Goal: Complete application form

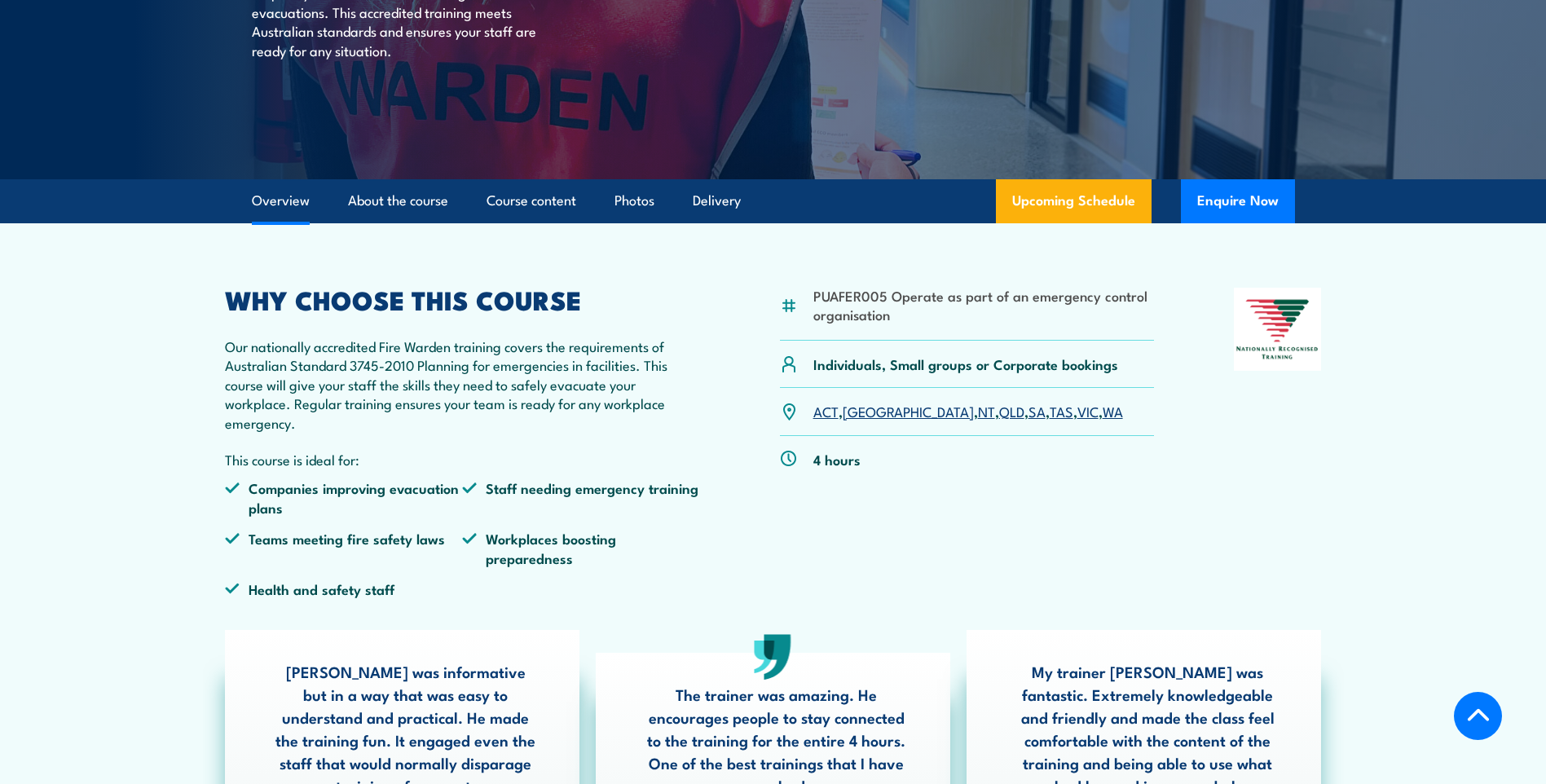
scroll to position [326, 0]
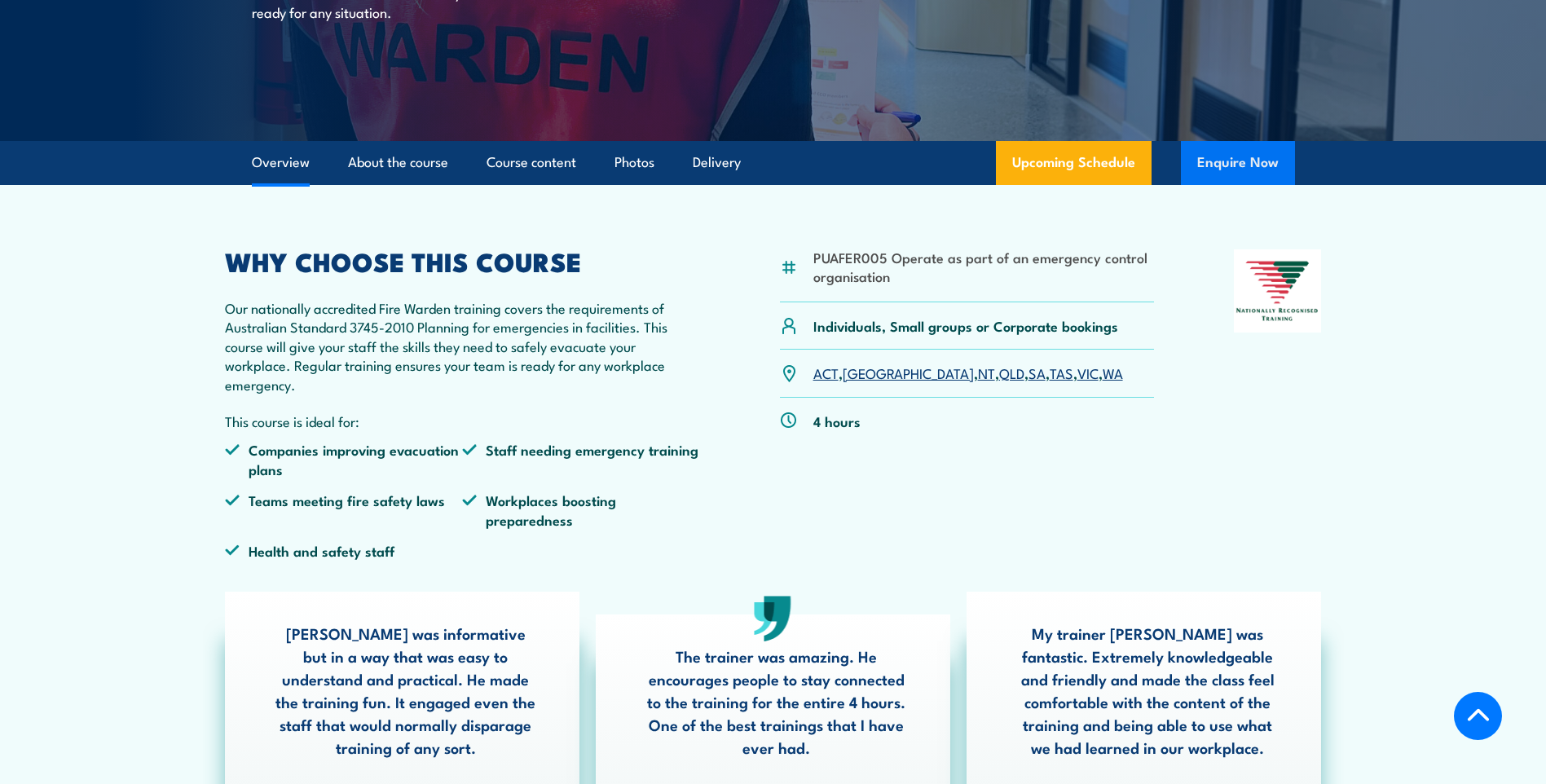
click at [1243, 162] on button "Enquire Now" at bounding box center [1237, 162] width 114 height 44
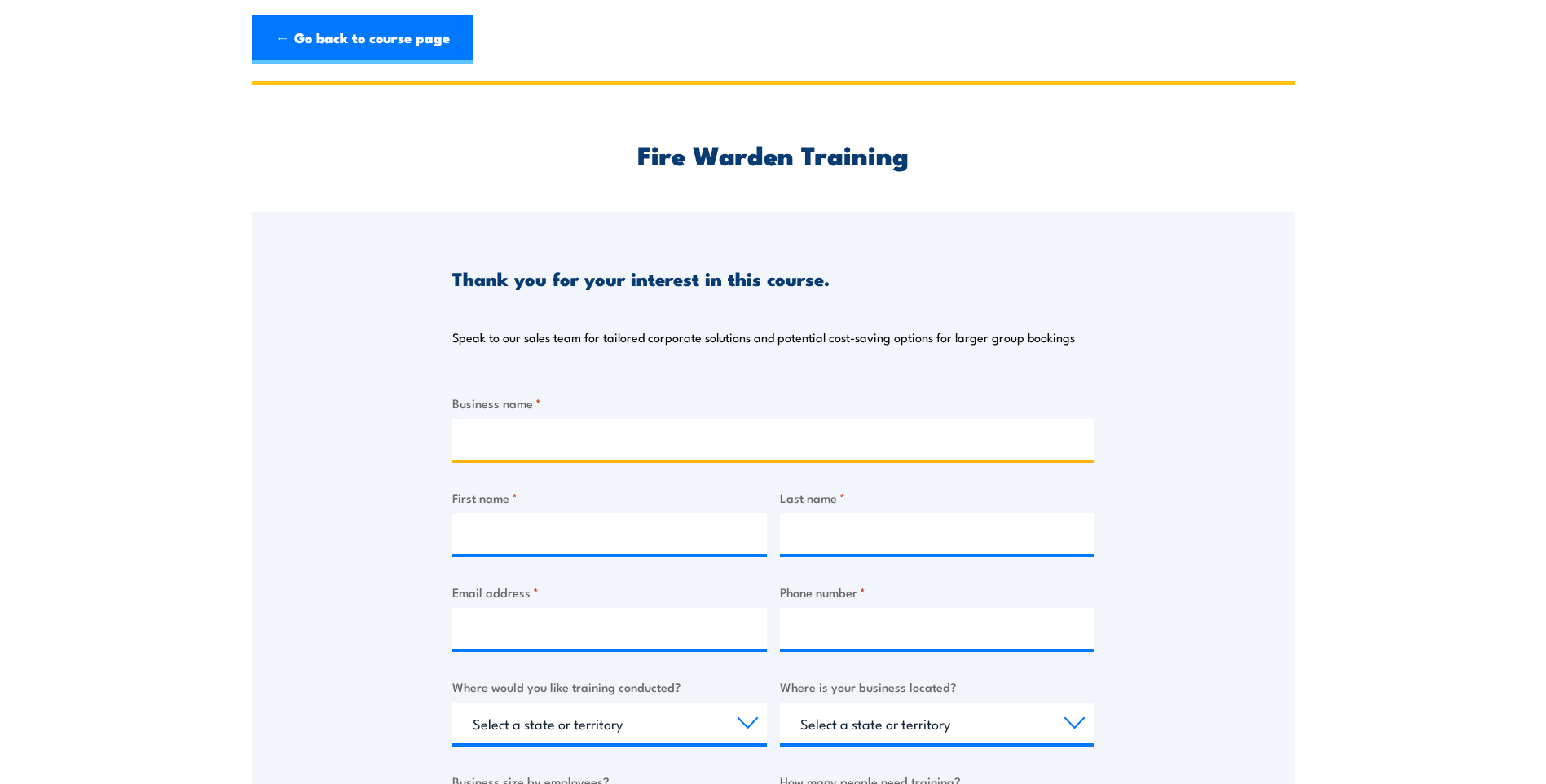
click at [544, 440] on input "Business name *" at bounding box center [773, 438] width 642 height 40
type input "GeelongPort"
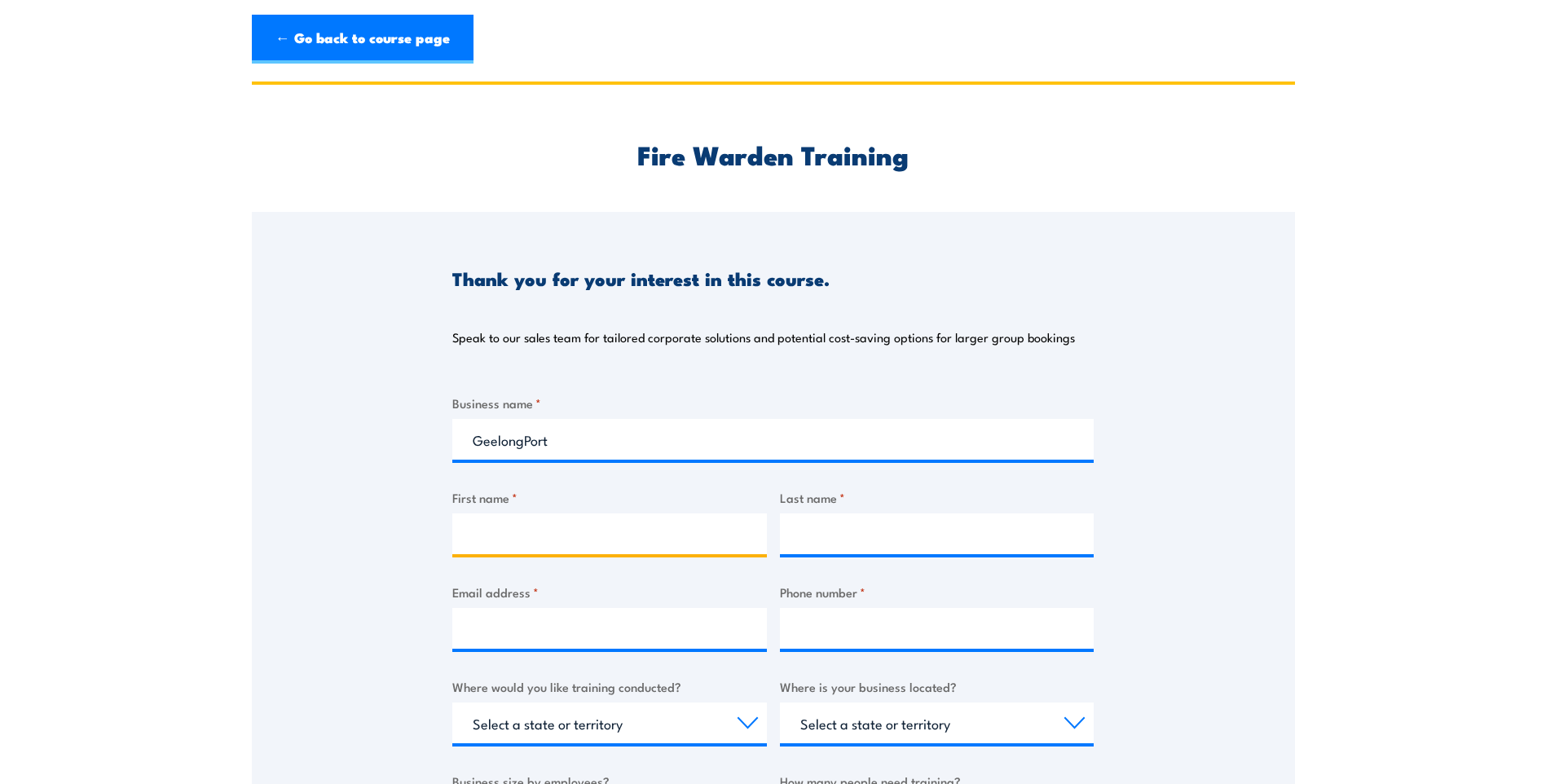
click at [652, 543] on input "First name *" at bounding box center [610, 533] width 315 height 40
type input "[PERSON_NAME]"
type input "Wainewright"
type input "[EMAIL_ADDRESS][DOMAIN_NAME]"
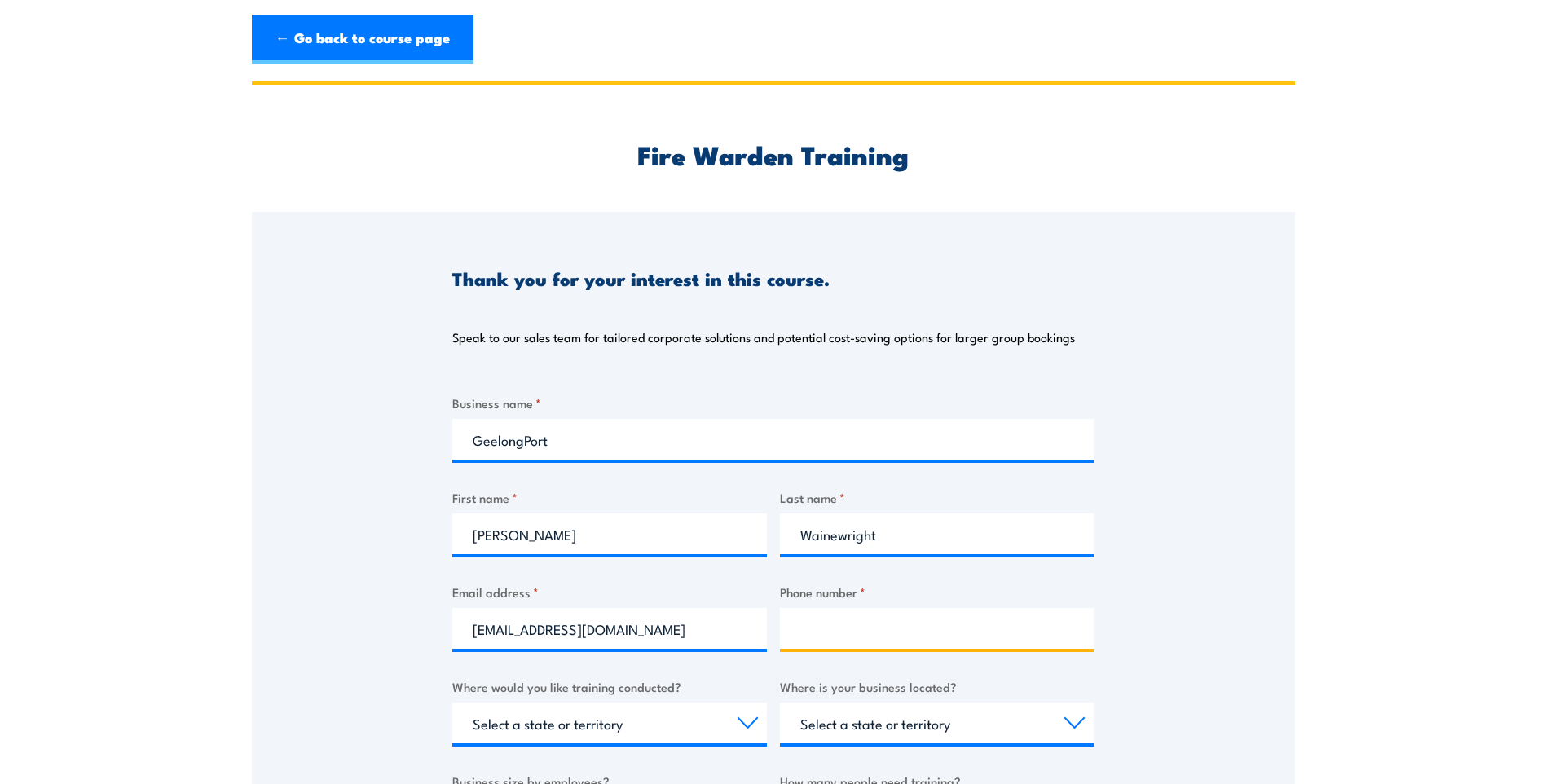
type input "0439871207"
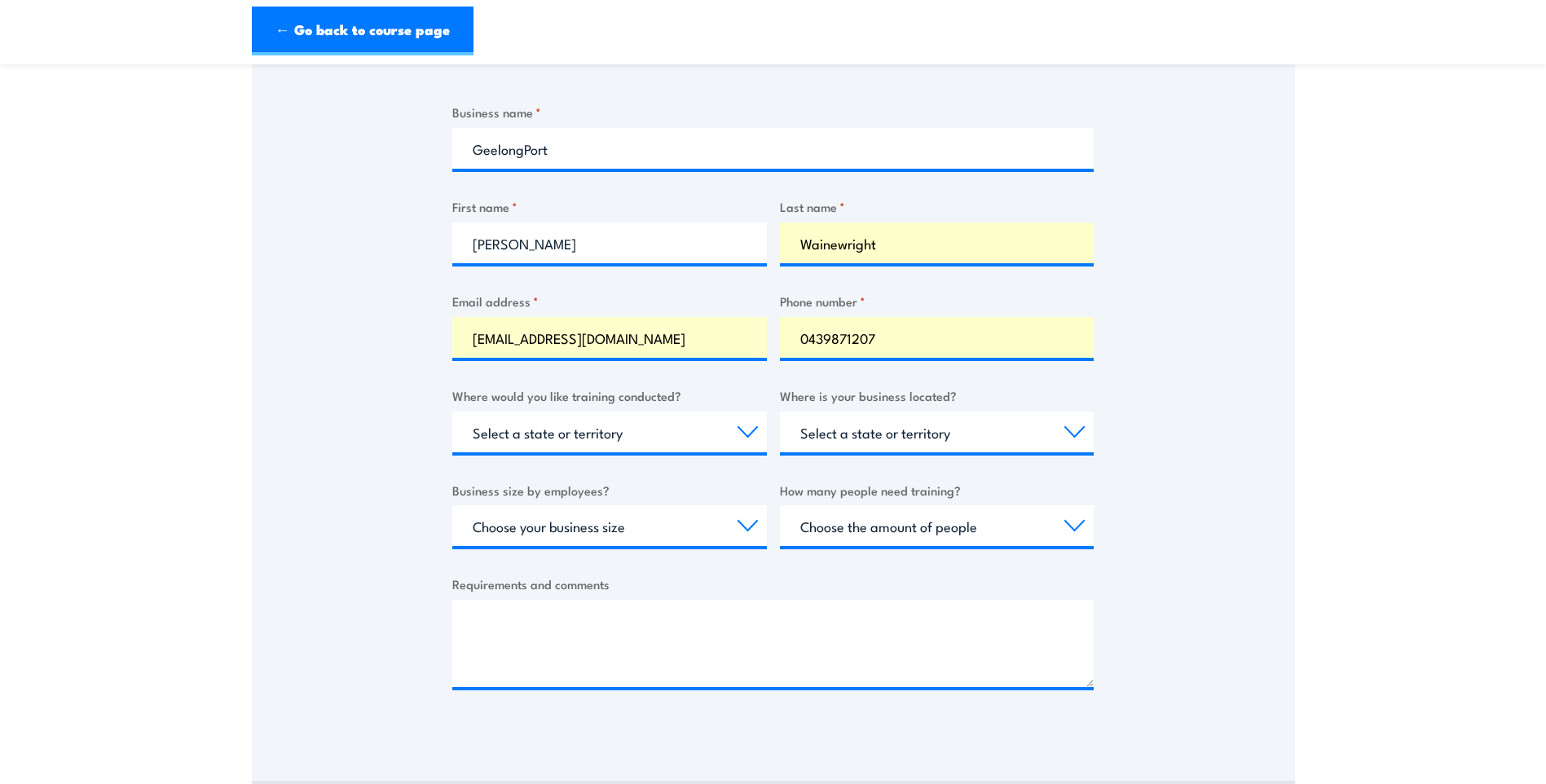
scroll to position [326, 0]
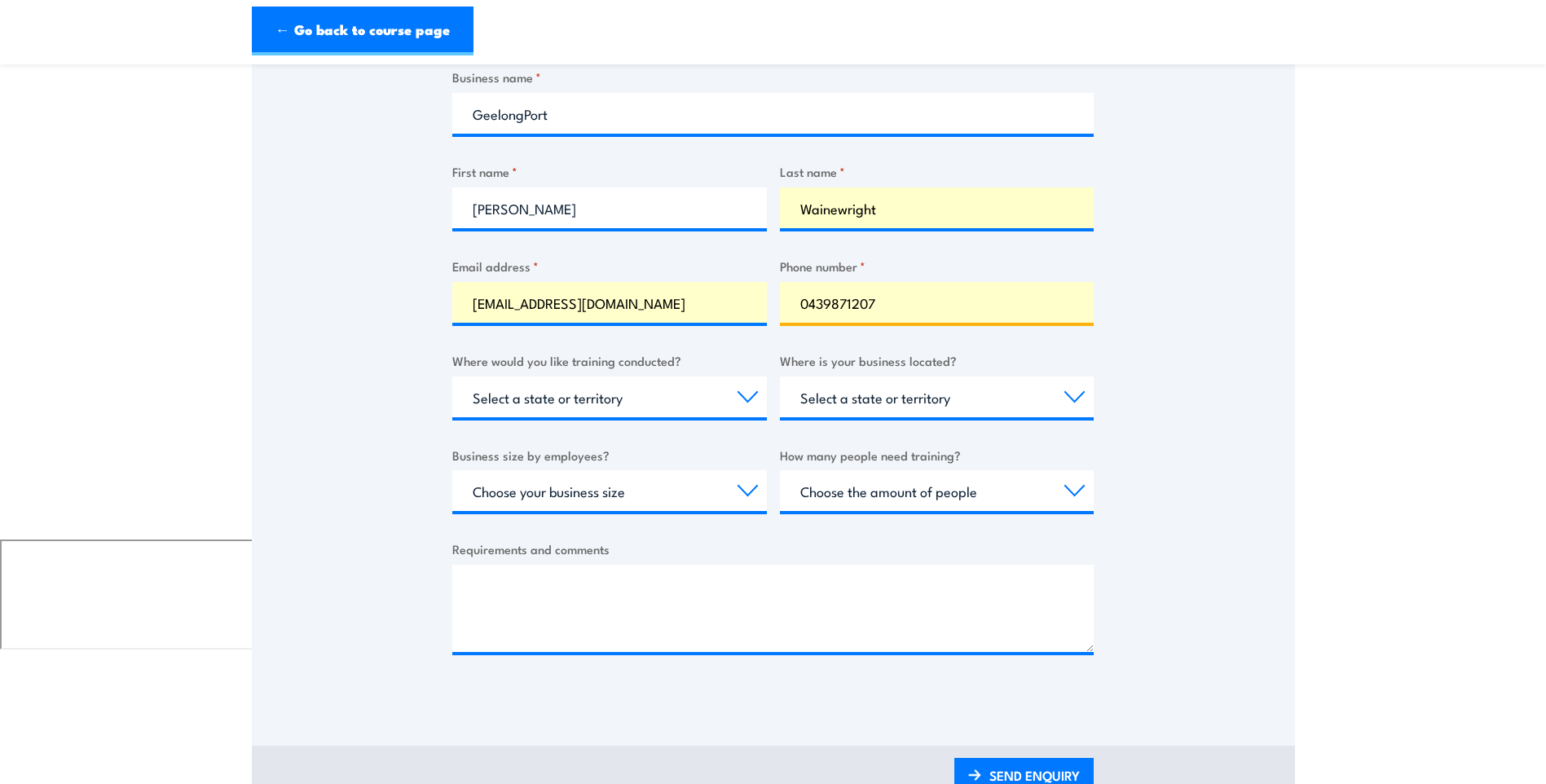
drag, startPoint x: 894, startPoint y: 304, endPoint x: 734, endPoint y: 295, distance: 160.3
click at [734, 295] on div "Business name * GeelongPort First name * [PERSON_NAME] Last name * Wainewright …" at bounding box center [773, 374] width 642 height 612
click at [634, 403] on select "Select a state or territory Nationally - multiple locations [GEOGRAPHIC_DATA] […" at bounding box center [610, 396] width 315 height 40
select select "VIC"
click at [453, 377] on select "Select a state or territory Nationally - multiple locations QLD NSW VIC SA ACT …" at bounding box center [610, 396] width 315 height 40
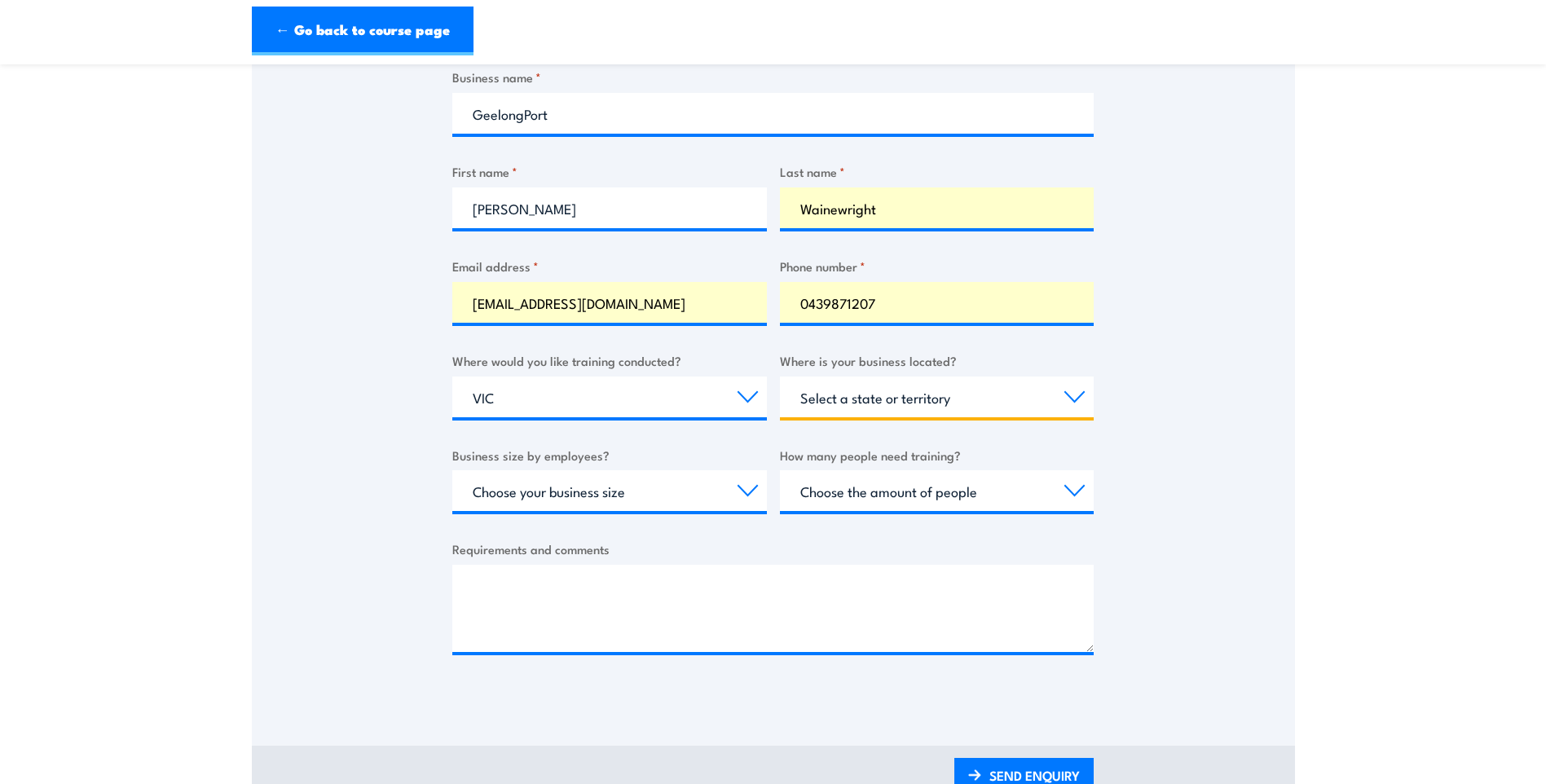
click at [904, 397] on select "Select a state or territory QLD NSW VIC SA ACT WA TAS NT" at bounding box center [936, 396] width 315 height 40
select select "VIC"
click at [780, 377] on select "Select a state or territory QLD NSW VIC SA ACT WA TAS NT" at bounding box center [936, 396] width 315 height 40
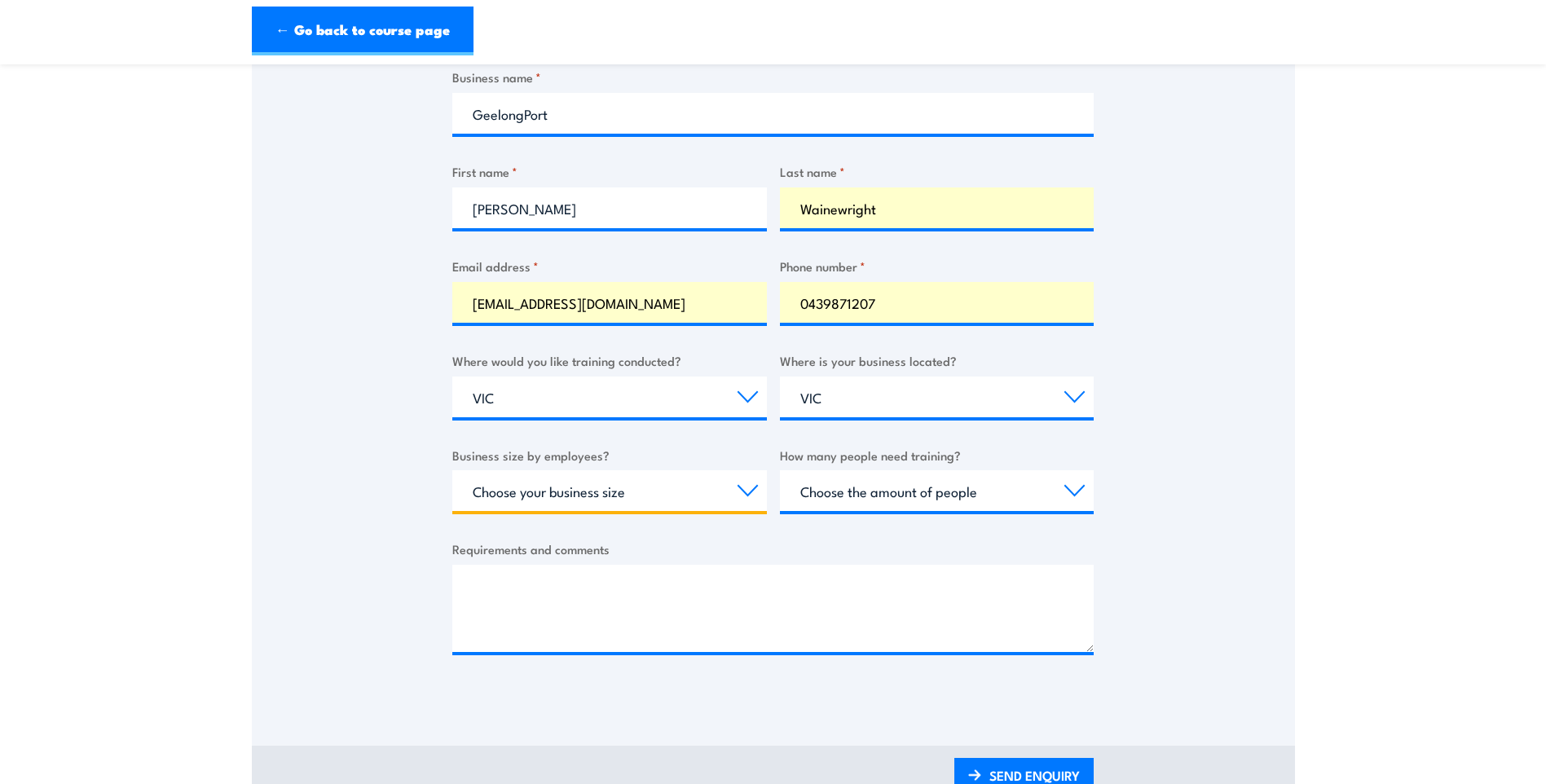
click at [626, 492] on select "Choose your business size 1 to 19 20 to 199 200+" at bounding box center [610, 490] width 315 height 40
select select "20 to 199"
click at [453, 470] on select "Choose your business size 1 to 19 20 to 199 200+" at bounding box center [610, 490] width 315 height 40
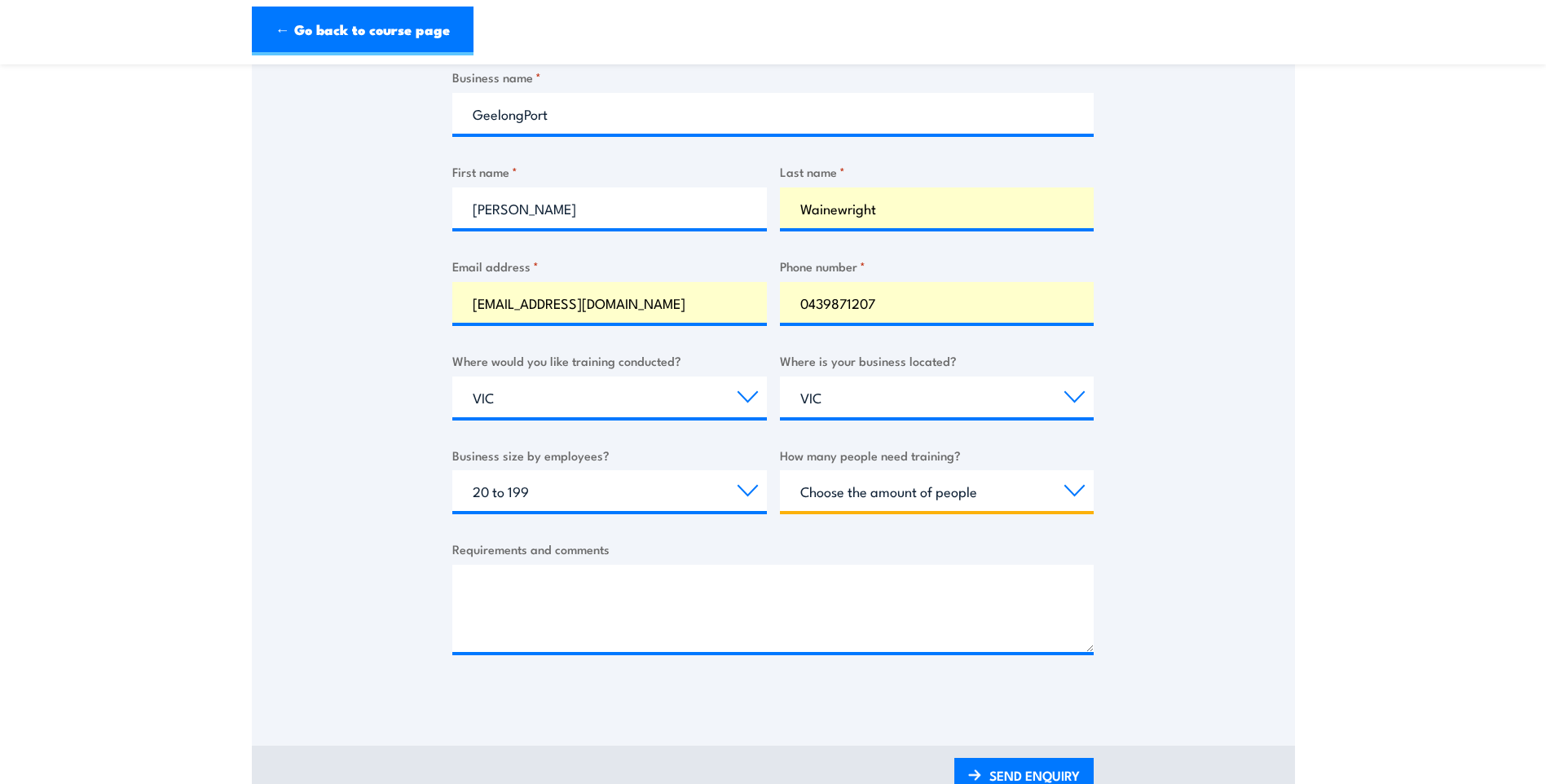
click at [906, 484] on select "Choose the amount of people 1 to 4 5 to 19 20+" at bounding box center [936, 490] width 315 height 40
select select "5 to 19"
click at [780, 470] on select "Choose the amount of people 1 to 4 5 to 19 20+" at bounding box center [936, 490] width 315 height 40
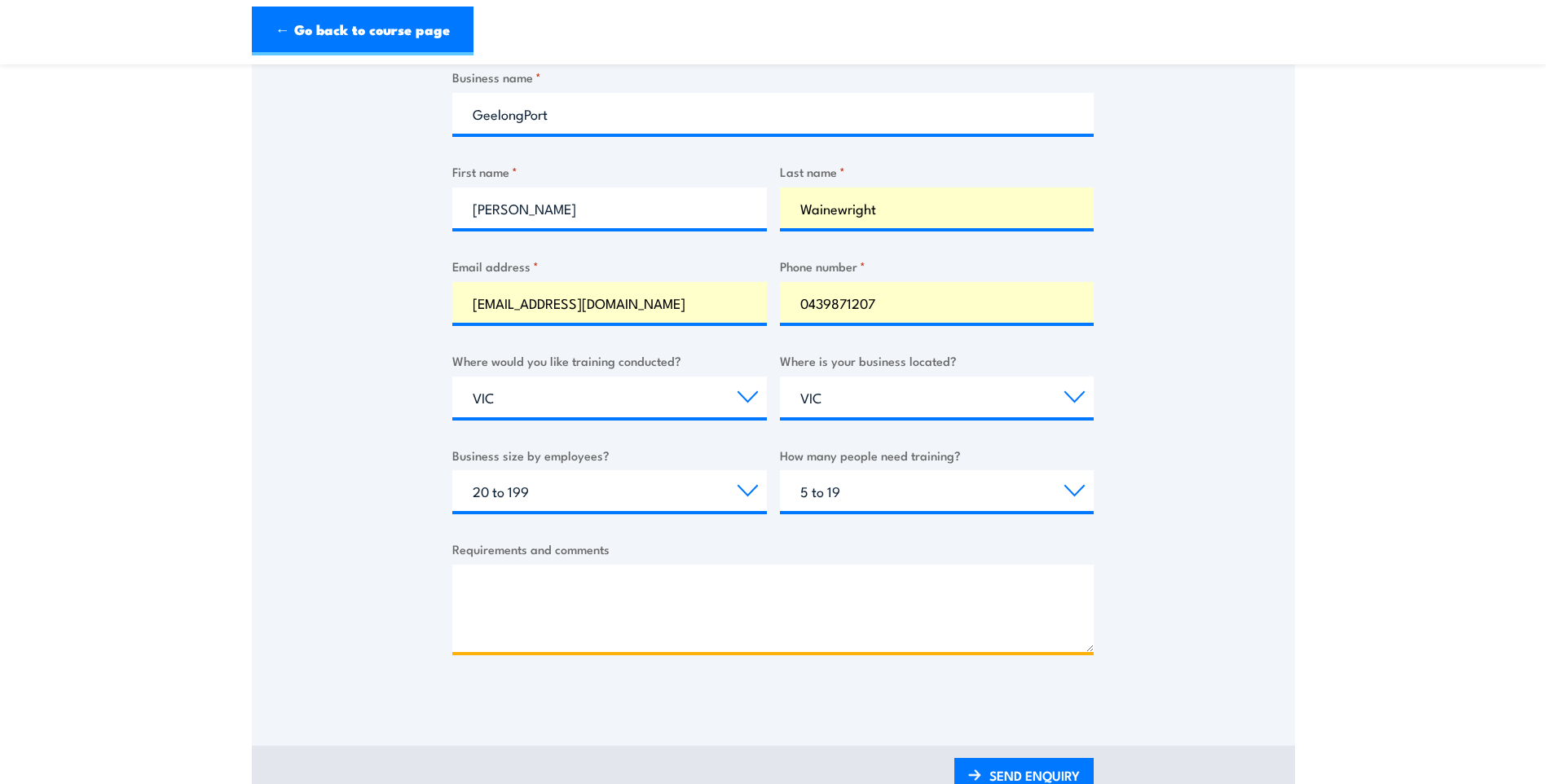
click at [545, 599] on textarea "Requirements and comments" at bounding box center [773, 607] width 642 height 87
click at [511, 576] on textarea "Requirements and comments" at bounding box center [773, 607] width 642 height 87
paste textarea "Do you deliver training in GeelongPort? Can I please have a quote for training …"
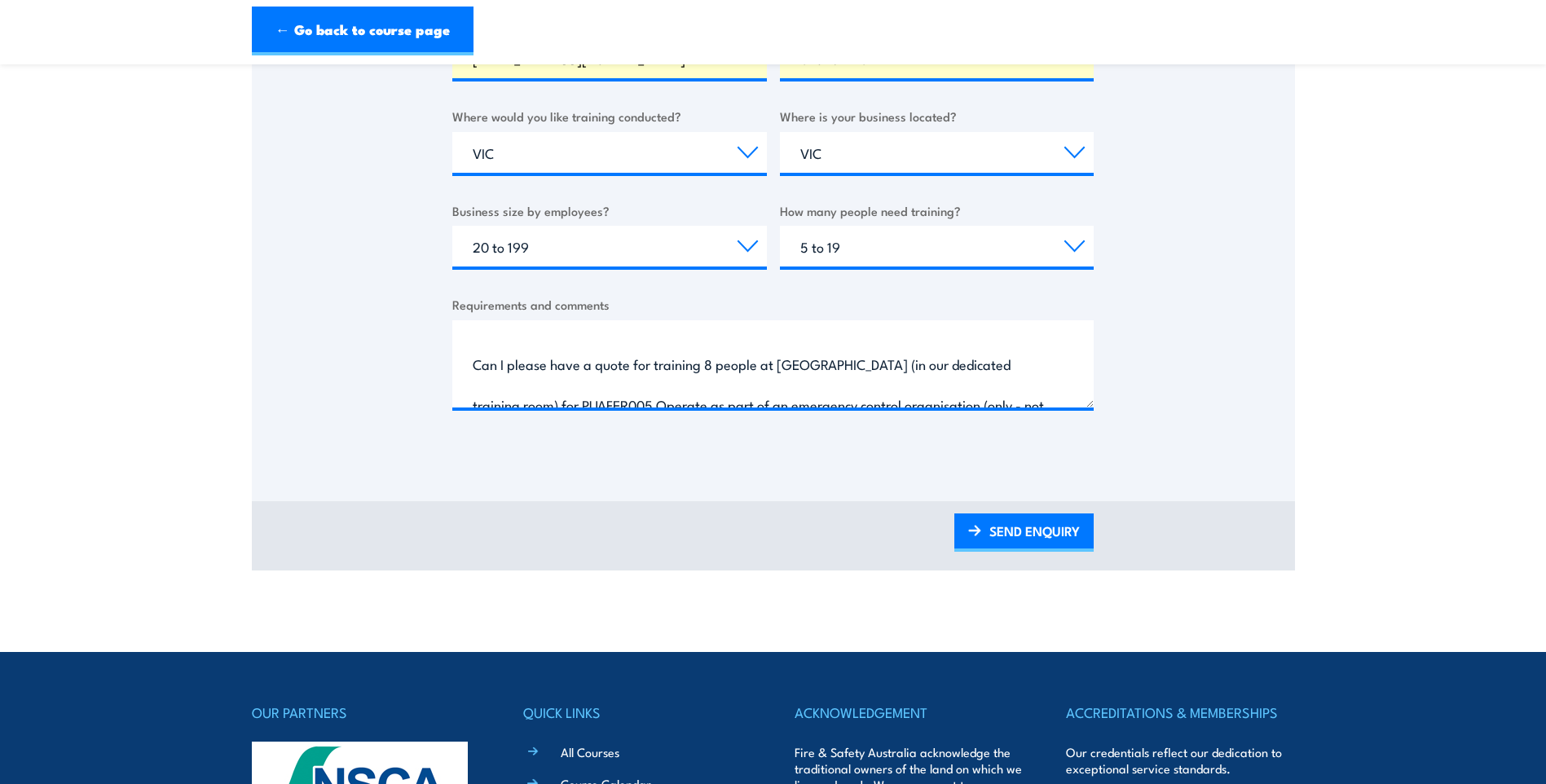
scroll to position [0, 0]
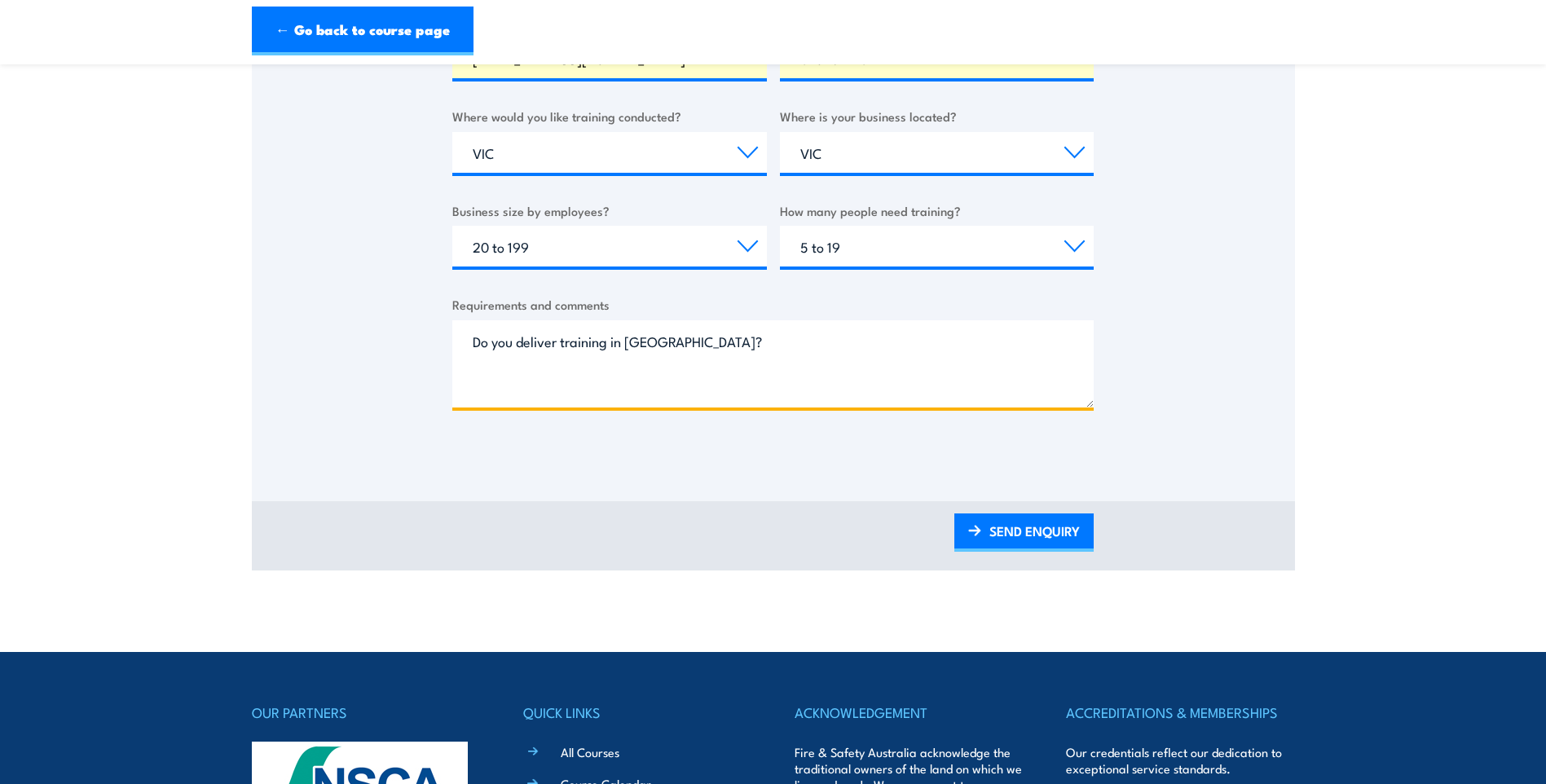
drag, startPoint x: 704, startPoint y: 342, endPoint x: 712, endPoint y: 341, distance: 8.1
click at [704, 342] on textarea "Do you deliver training in GeelongPort? Can I please have a quote for training …" at bounding box center [773, 363] width 642 height 87
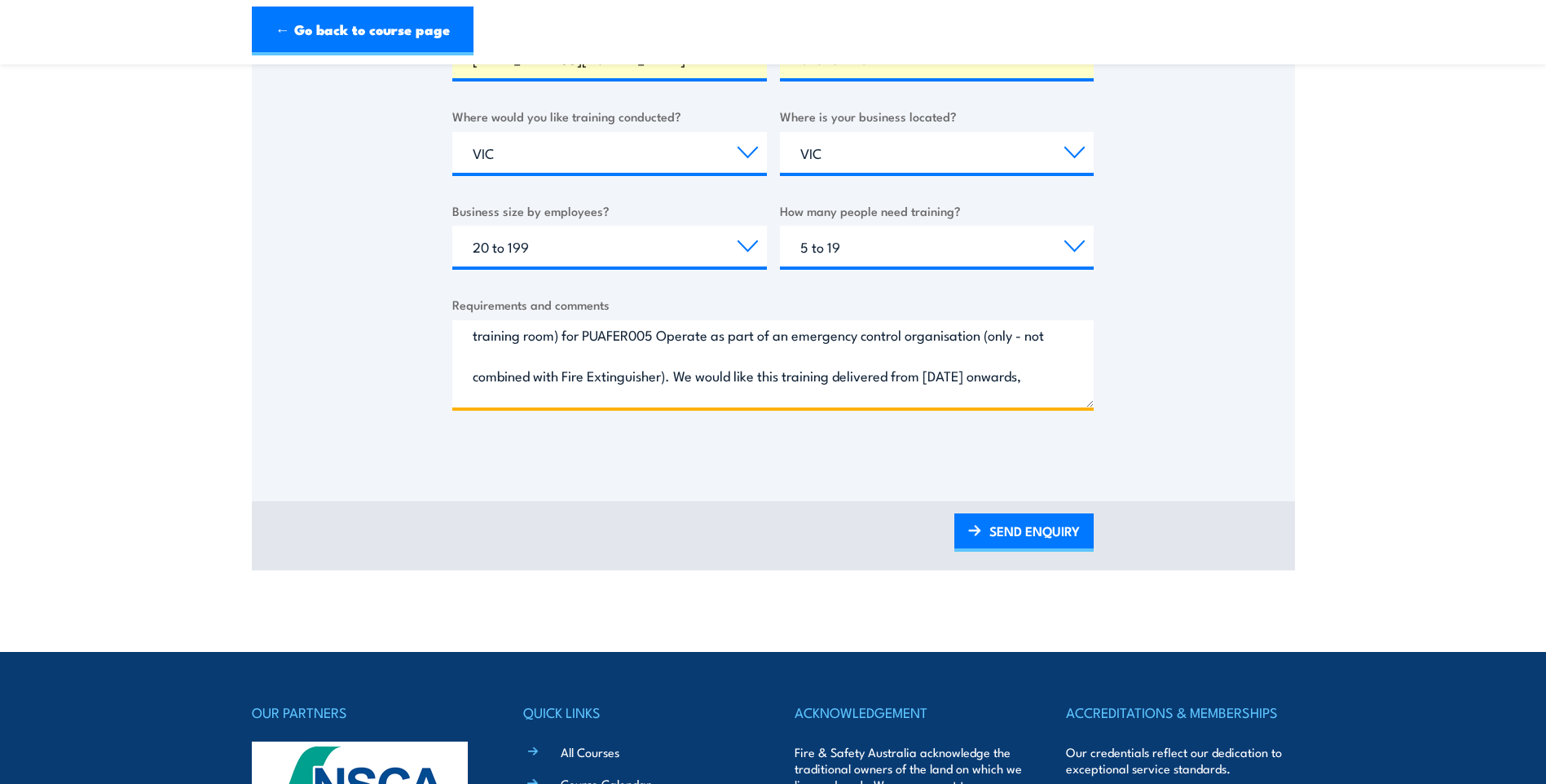
scroll to position [157, 0]
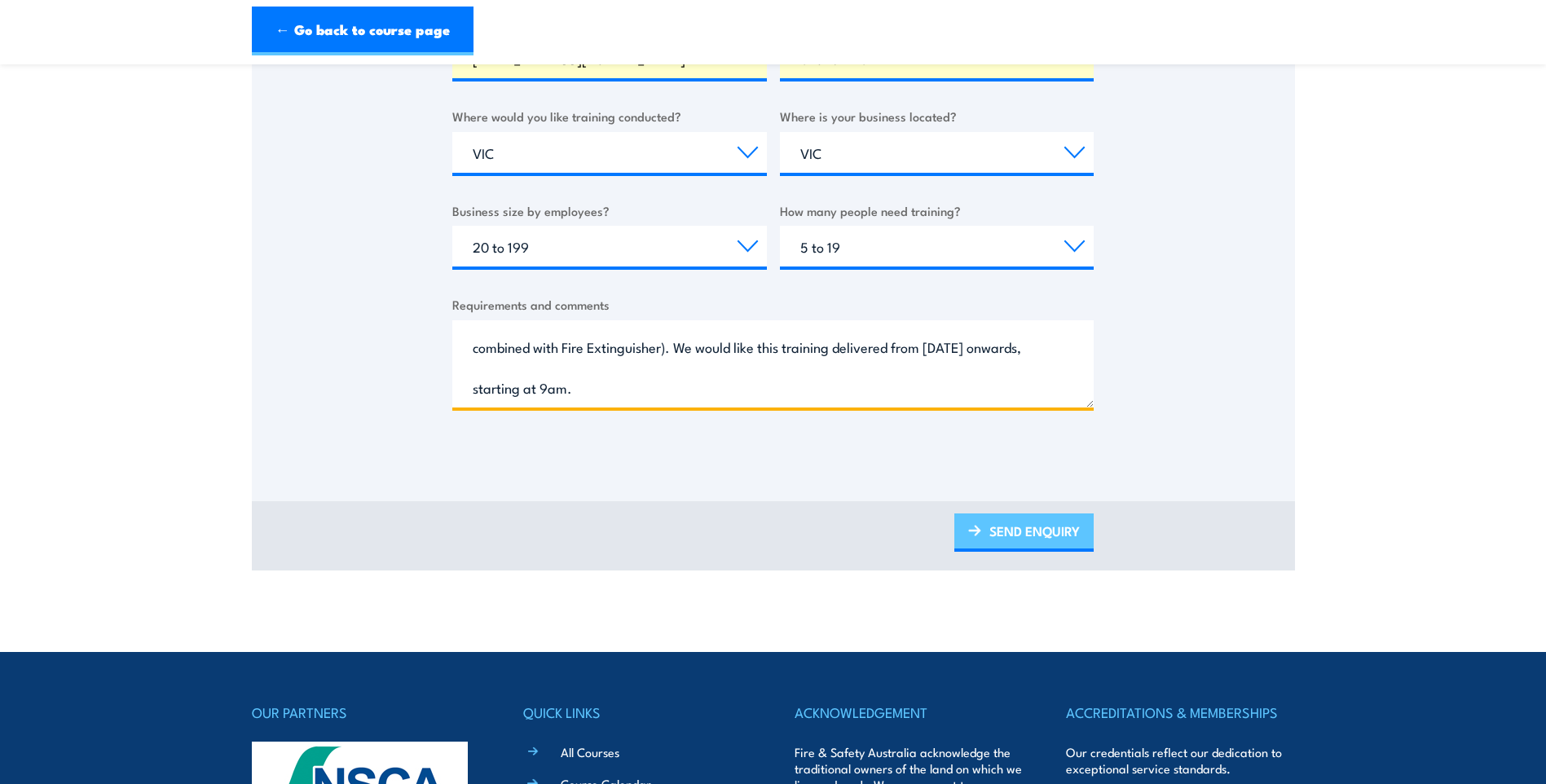
type textarea "Do you deliver training in Geelong? Can I please have a quote for training 8 pe…"
click at [1018, 539] on link "SEND ENQUIRY" at bounding box center [1024, 532] width 139 height 38
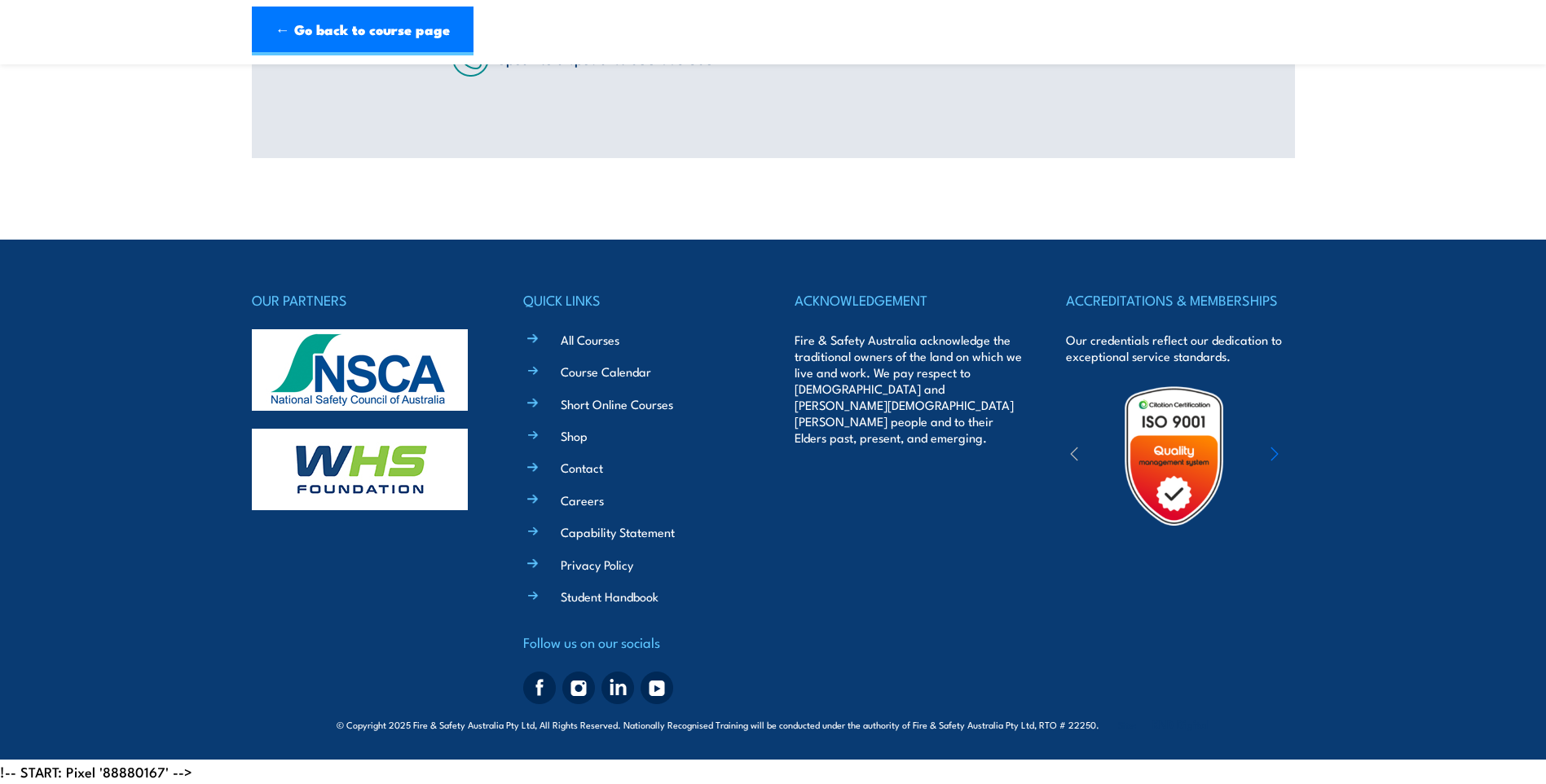
scroll to position [0, 0]
click at [1040, 527] on div "OUR PARTNERS QUICK LINKS All Courses Course Calendar Short Online Courses Shop …" at bounding box center [773, 499] width 1044 height 422
